Goal: Task Accomplishment & Management: Use online tool/utility

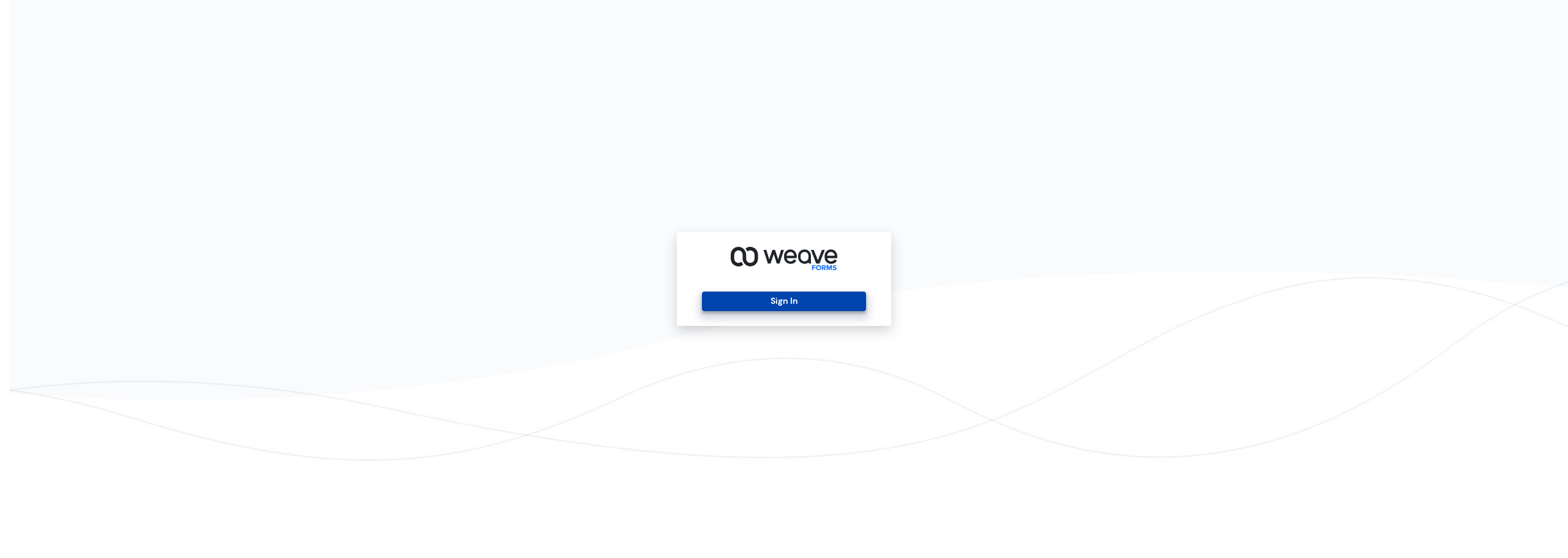
click at [786, 307] on button "Sign In" at bounding box center [784, 301] width 164 height 19
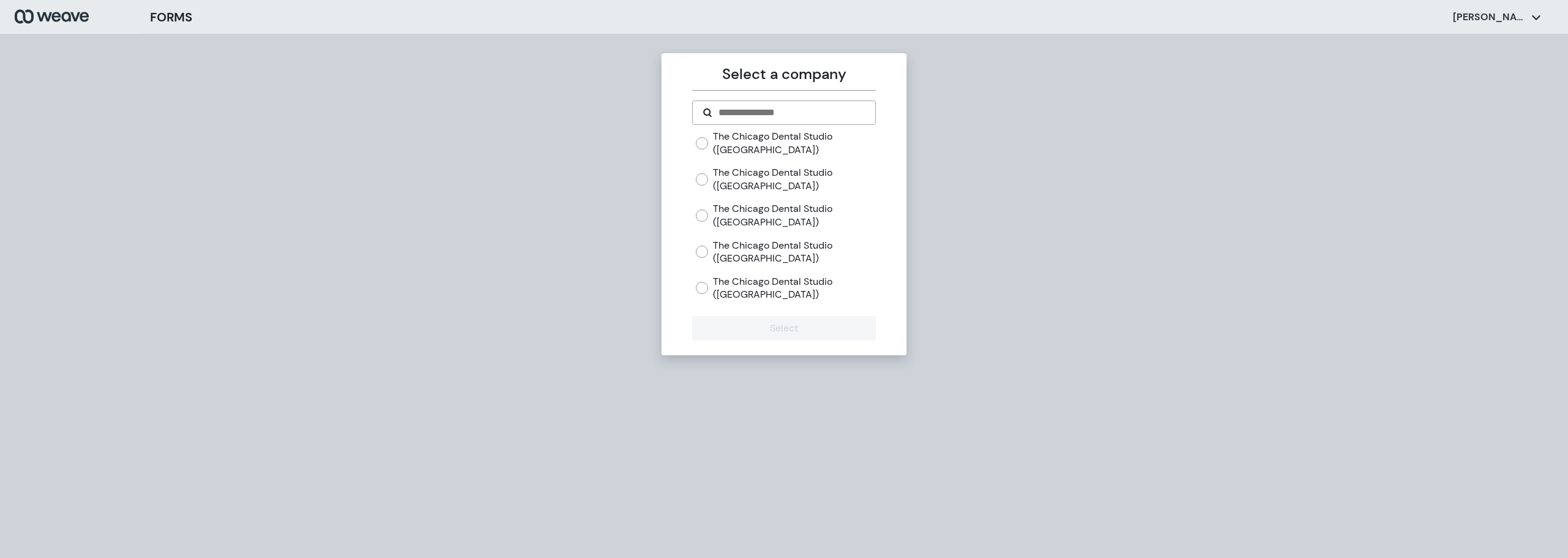
click at [762, 292] on label "The Chicago Dental Studio ([GEOGRAPHIC_DATA])" at bounding box center [794, 288] width 162 height 27
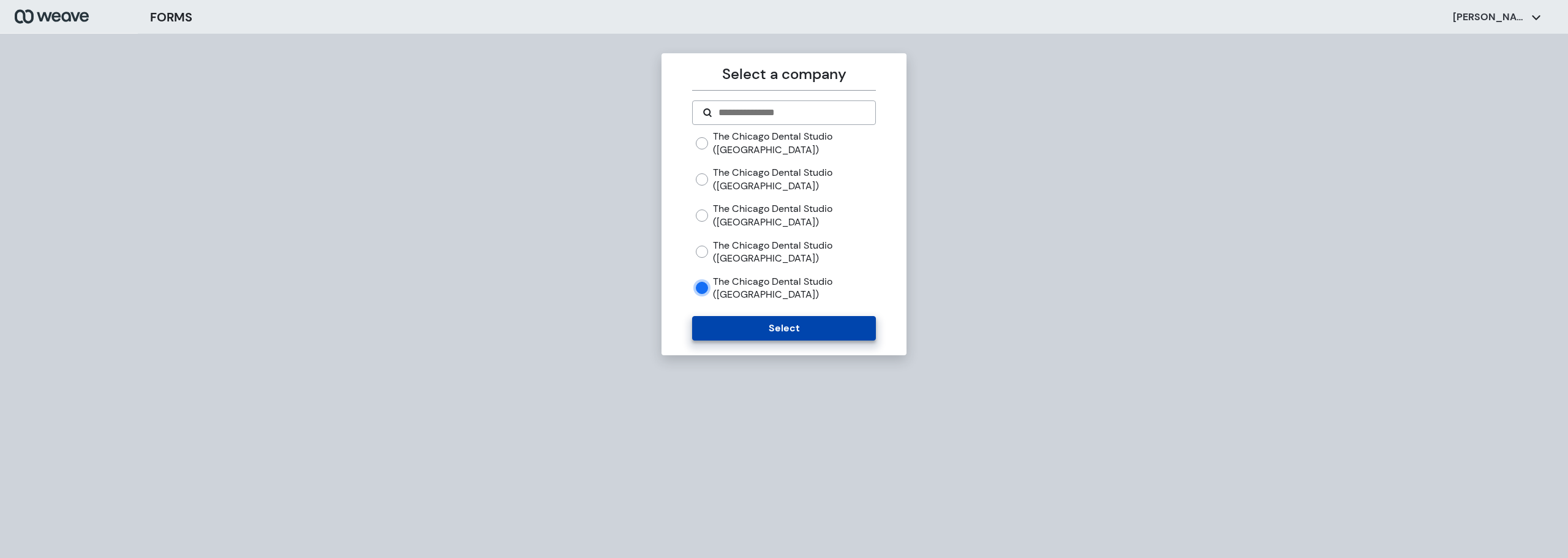
click at [786, 325] on button "Select" at bounding box center [783, 328] width 183 height 24
